Goal: Information Seeking & Learning: Learn about a topic

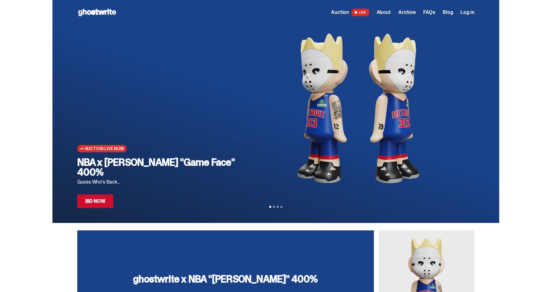
click at [412, 14] on span "Archive" at bounding box center [406, 12] width 17 height 5
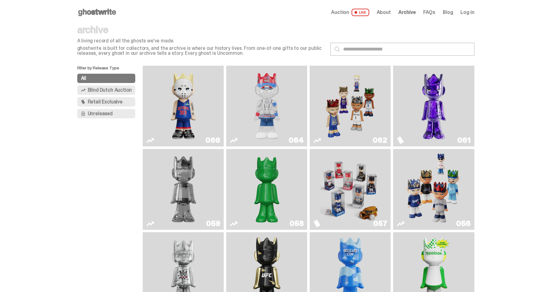
click at [101, 113] on span "Unreleased" at bounding box center [100, 113] width 25 height 5
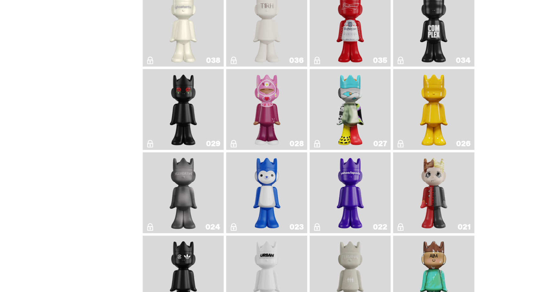
scroll to position [255, 0]
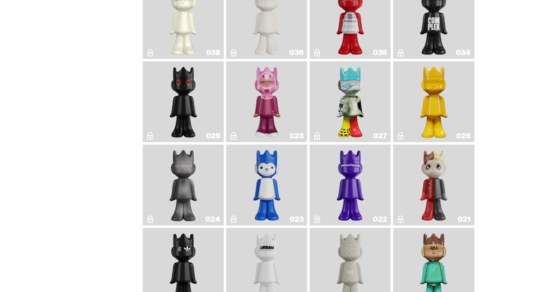
click at [270, 93] on img "Grand Prix" at bounding box center [266, 102] width 33 height 76
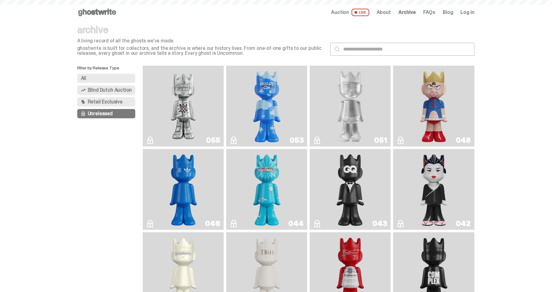
scroll to position [255, 0]
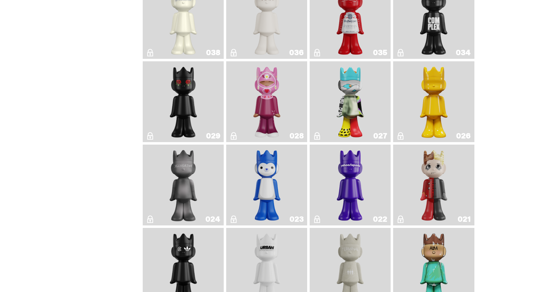
click at [351, 95] on img "What The MSCHF" at bounding box center [350, 102] width 33 height 76
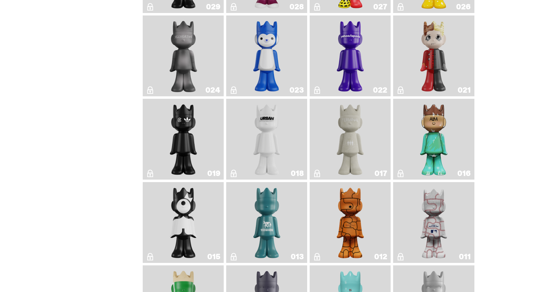
scroll to position [384, 0]
click at [436, 136] on img "ALBA" at bounding box center [433, 139] width 33 height 76
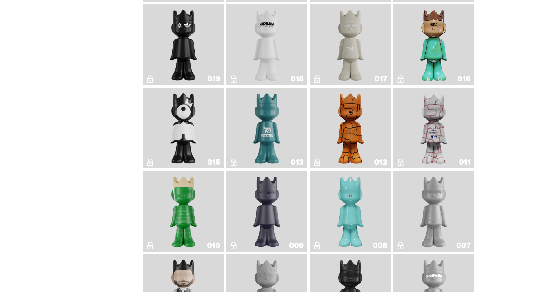
scroll to position [481, 0]
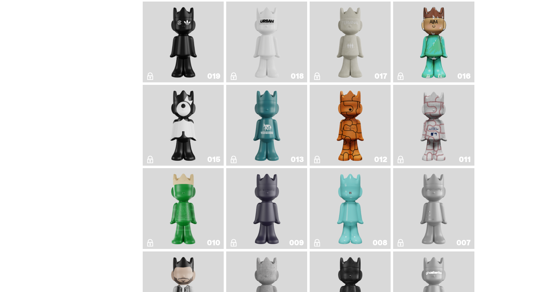
click at [191, 202] on img "JFG" at bounding box center [183, 209] width 33 height 76
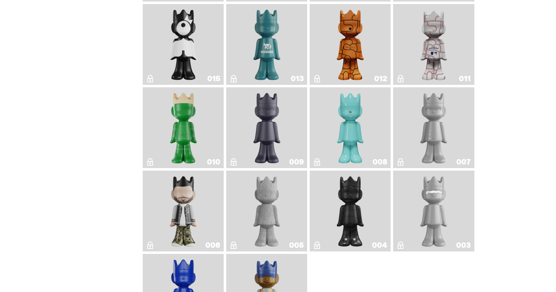
scroll to position [575, 0]
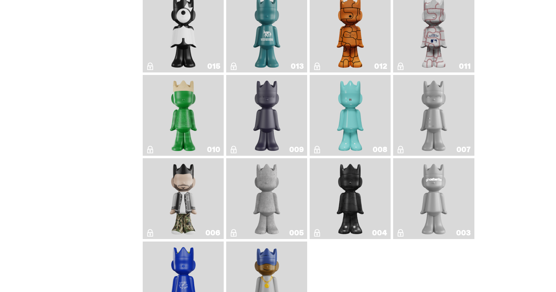
click at [356, 115] on img "Robin" at bounding box center [350, 116] width 33 height 76
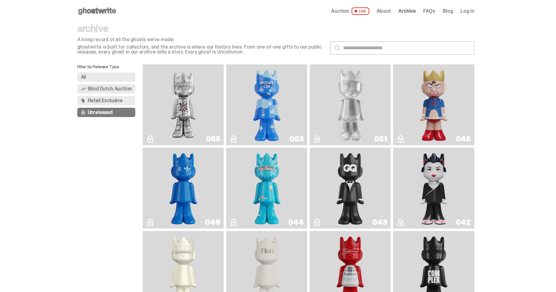
scroll to position [1, 0]
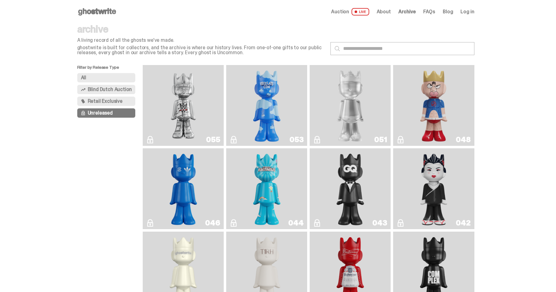
click at [106, 91] on span "Blind Dutch Auction" at bounding box center [110, 89] width 44 height 5
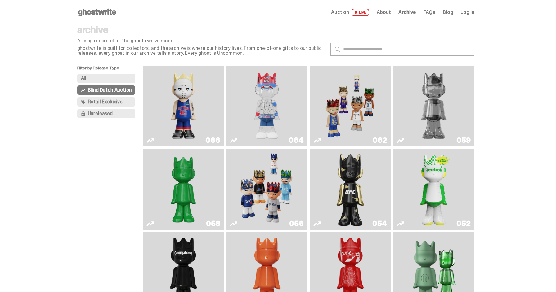
click at [120, 103] on span "Retail Exclusive" at bounding box center [105, 102] width 35 height 5
